Goal: Navigation & Orientation: Find specific page/section

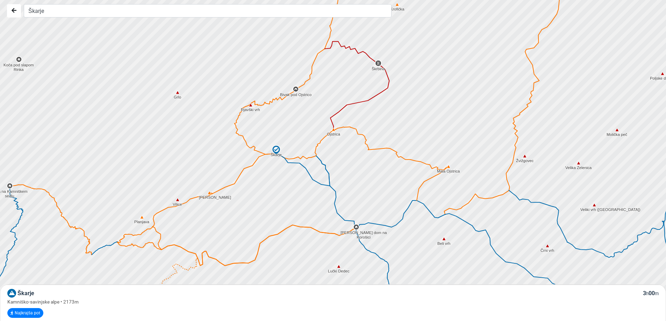
click at [208, 192] on img at bounding box center [209, 193] width 6 height 6
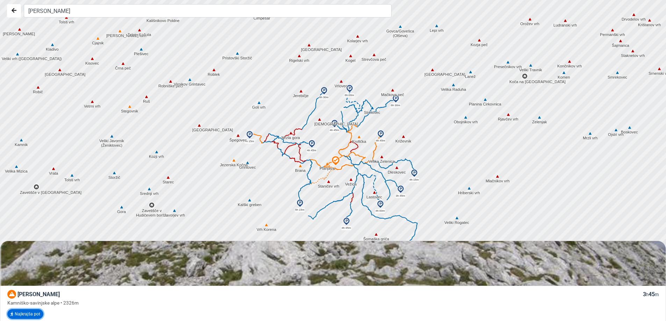
click at [32, 311] on button "Najkrajša pot" at bounding box center [25, 314] width 36 height 10
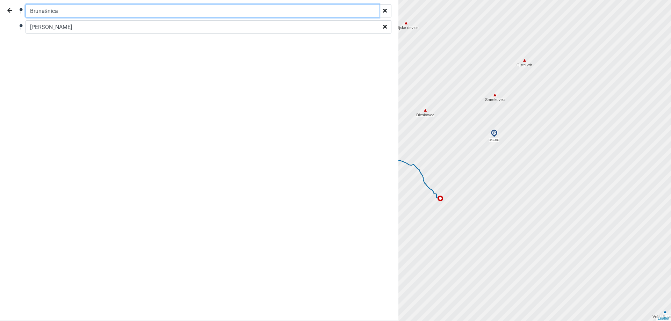
click at [62, 11] on input "Brunašnica" at bounding box center [203, 10] width 354 height 13
drag, startPoint x: 65, startPoint y: 9, endPoint x: 0, endPoint y: -1, distance: 65.5
click at [0, 0] on html "Brunašnica Lučka Baba 4h 45m 5h 15m 6h 15m 4h 15m 3h 45m 4h 00m [GEOGRAPHIC_DAT…" at bounding box center [335, 160] width 671 height 321
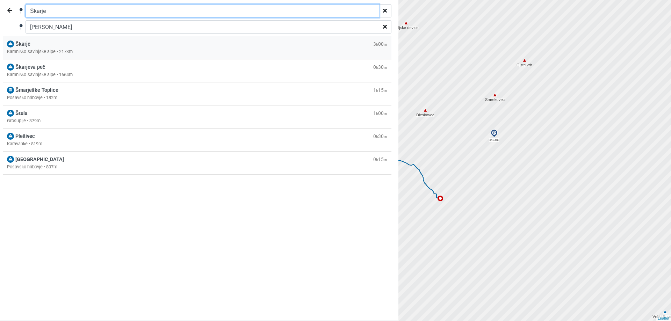
type input "Škarje"
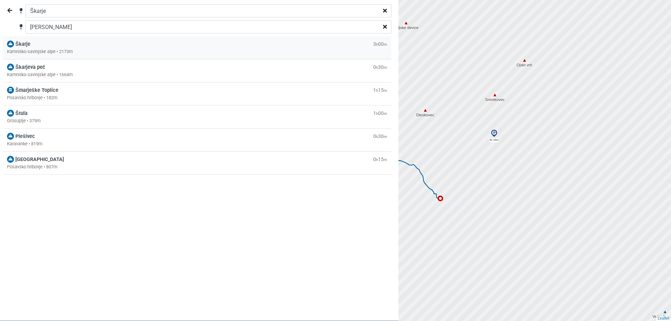
click at [58, 51] on div "Kamniško-savinjske alpe • 2173m" at bounding box center [197, 51] width 380 height 7
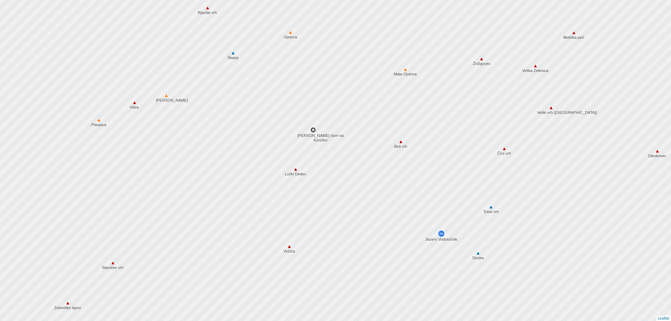
click at [234, 55] on img at bounding box center [233, 53] width 6 height 6
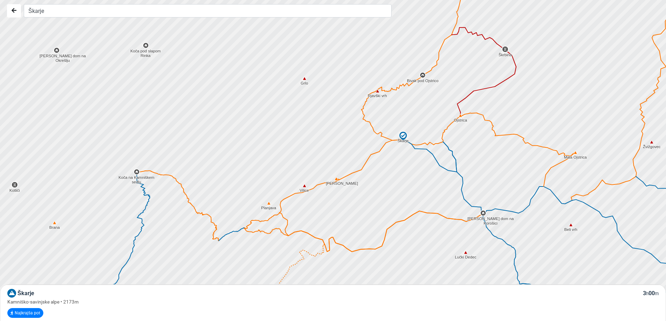
click at [336, 178] on img at bounding box center [336, 179] width 6 height 6
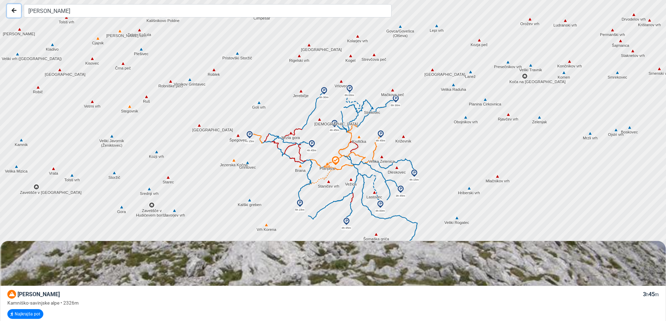
click at [13, 6] on button "Nazaj" at bounding box center [14, 10] width 14 height 13
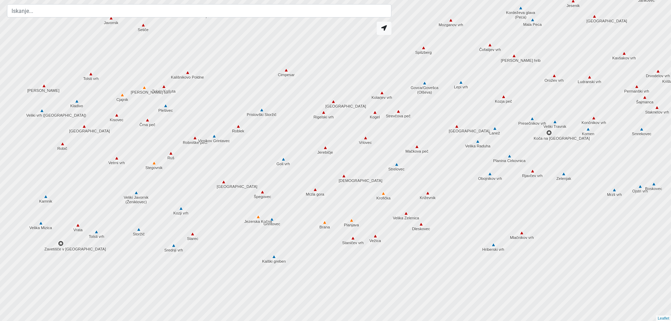
drag, startPoint x: 332, startPoint y: 264, endPoint x: 362, endPoint y: 200, distance: 70.7
click at [362, 200] on div at bounding box center [336, 161] width 806 height 386
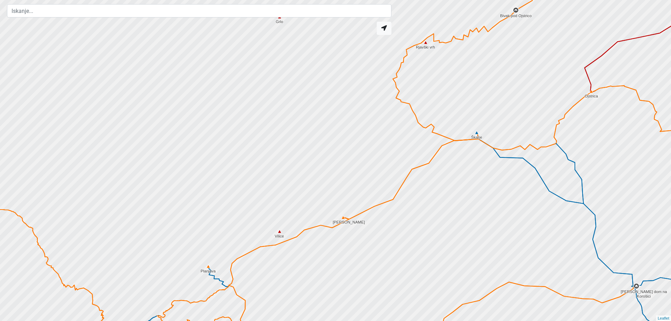
click at [343, 218] on img at bounding box center [343, 218] width 6 height 6
click at [343, 217] on img at bounding box center [343, 218] width 6 height 6
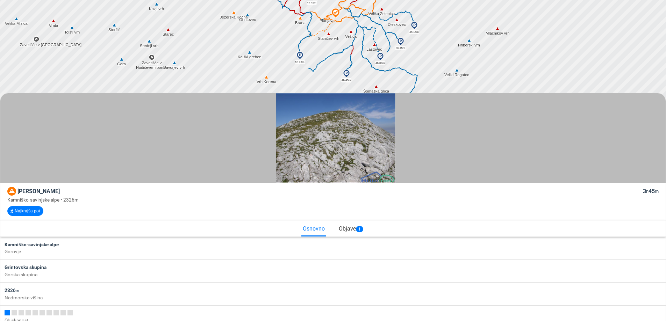
scroll to position [140, 0]
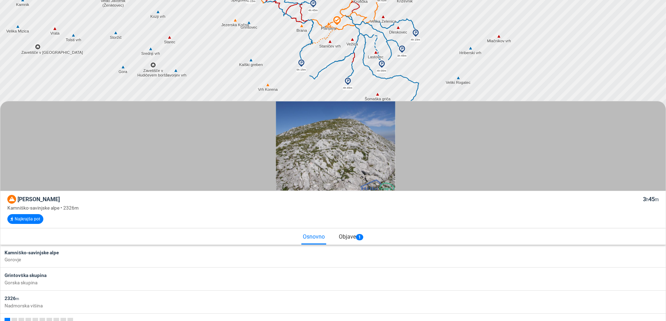
click at [403, 48] on img at bounding box center [402, 49] width 8 height 8
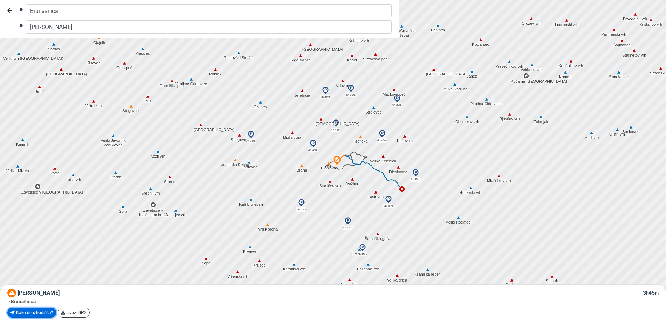
click at [49, 314] on link "Kako do izhodišča?" at bounding box center [31, 313] width 49 height 10
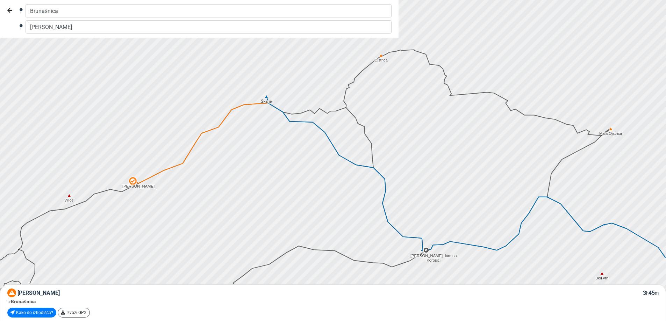
click at [267, 103] on icon at bounding box center [296, 116] width 59 height 37
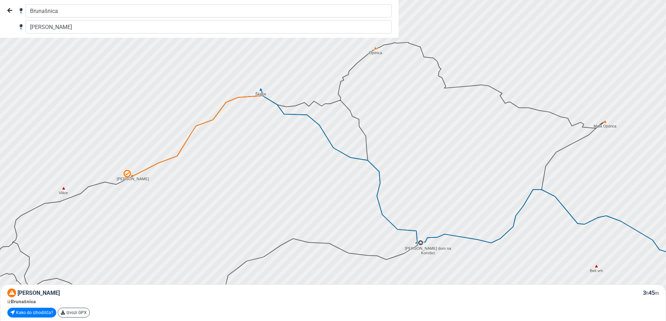
drag, startPoint x: 267, startPoint y: 103, endPoint x: 261, endPoint y: 95, distance: 9.9
click at [262, 95] on icon at bounding box center [291, 109] width 59 height 37
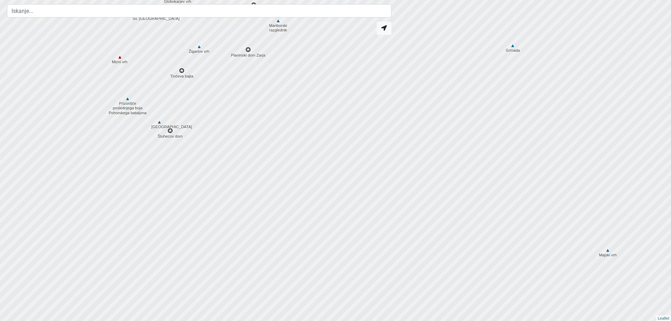
drag, startPoint x: 235, startPoint y: 224, endPoint x: 364, endPoint y: 156, distance: 146.3
click at [364, 156] on div at bounding box center [336, 161] width 806 height 386
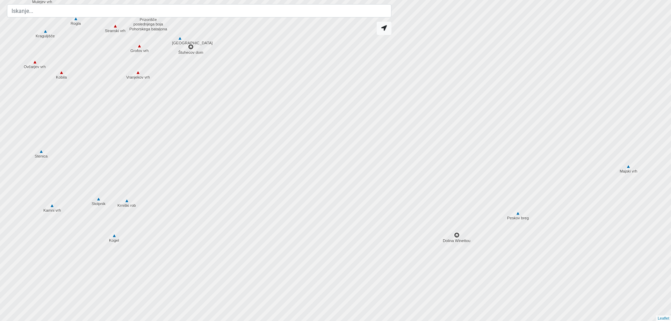
drag, startPoint x: 309, startPoint y: 243, endPoint x: 332, endPoint y: 155, distance: 90.7
click at [332, 155] on div at bounding box center [336, 160] width 806 height 386
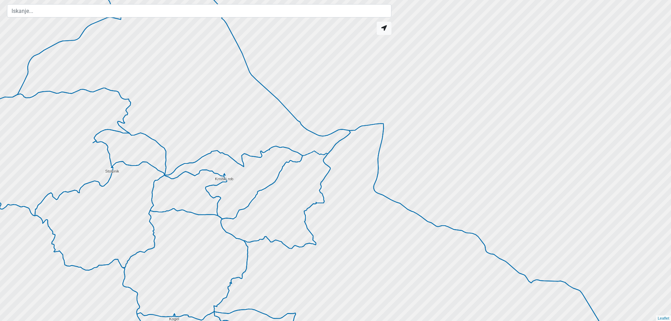
click at [224, 173] on img at bounding box center [224, 174] width 6 height 6
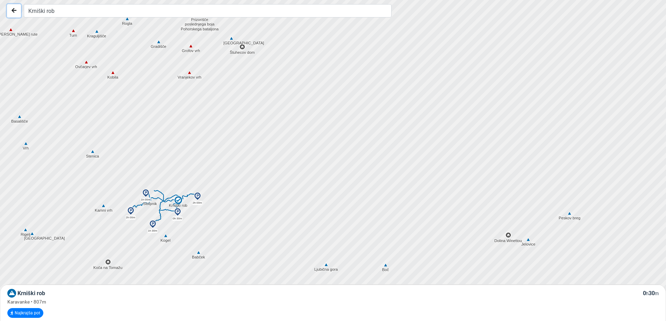
click at [15, 11] on icon "Nazaj" at bounding box center [14, 11] width 5 height 6
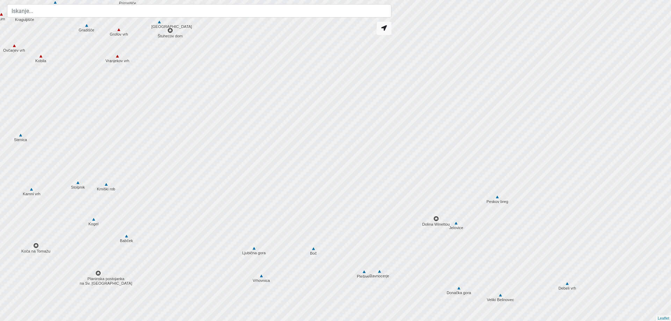
drag, startPoint x: 474, startPoint y: 254, endPoint x: 361, endPoint y: 231, distance: 115.6
click at [361, 231] on div at bounding box center [327, 160] width 806 height 386
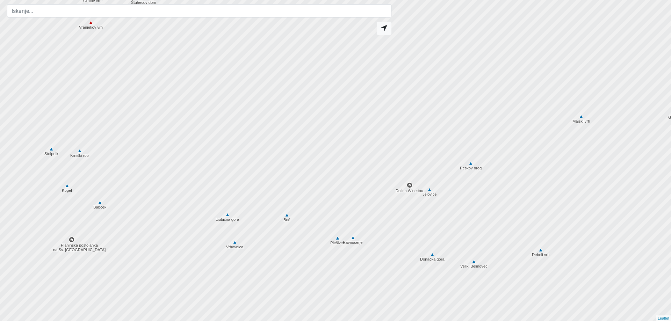
drag, startPoint x: 285, startPoint y: 266, endPoint x: 312, endPoint y: 242, distance: 36.7
click at [312, 242] on div at bounding box center [336, 161] width 806 height 386
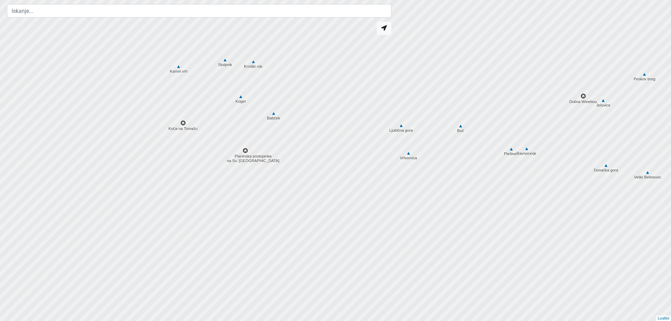
drag, startPoint x: 192, startPoint y: 246, endPoint x: 374, endPoint y: 159, distance: 201.3
click at [375, 157] on div at bounding box center [342, 162] width 806 height 386
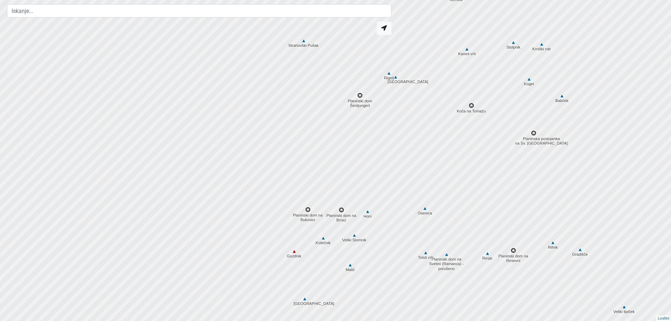
drag, startPoint x: 122, startPoint y: 197, endPoint x: 403, endPoint y: 178, distance: 282.2
click at [403, 178] on div at bounding box center [336, 161] width 806 height 386
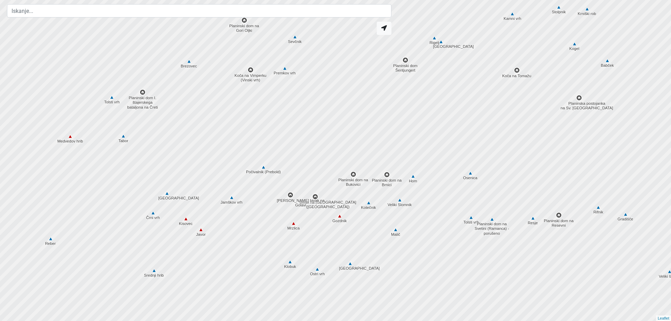
drag, startPoint x: 289, startPoint y: 273, endPoint x: 335, endPoint y: 237, distance: 58.6
click at [335, 237] on div at bounding box center [336, 161] width 806 height 386
